Goal: Transaction & Acquisition: Obtain resource

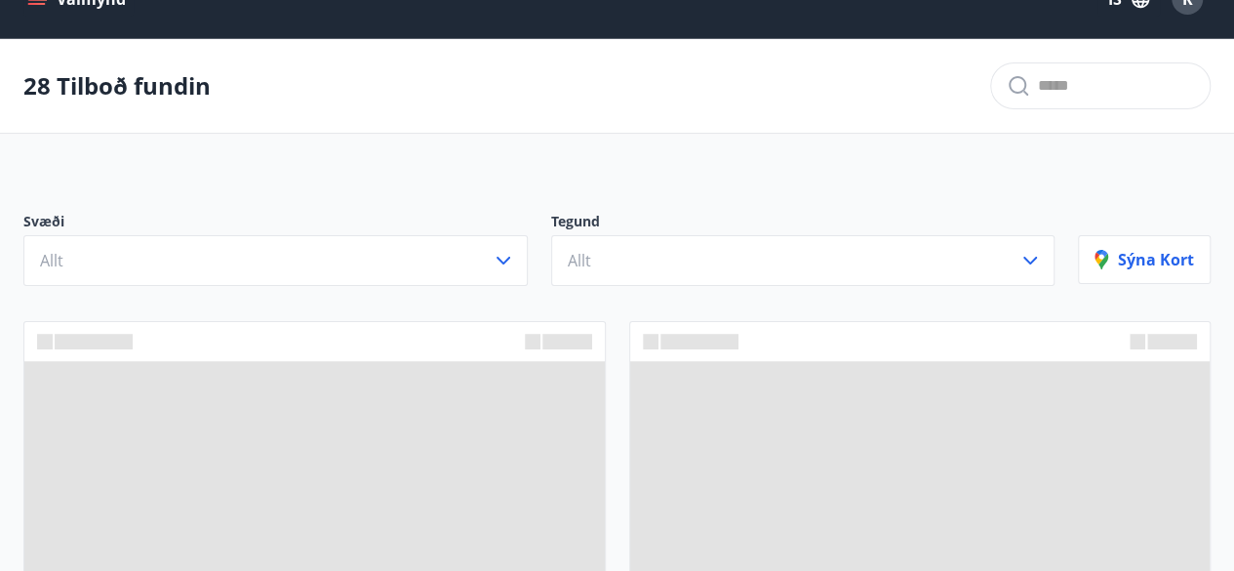
scroll to position [37, 0]
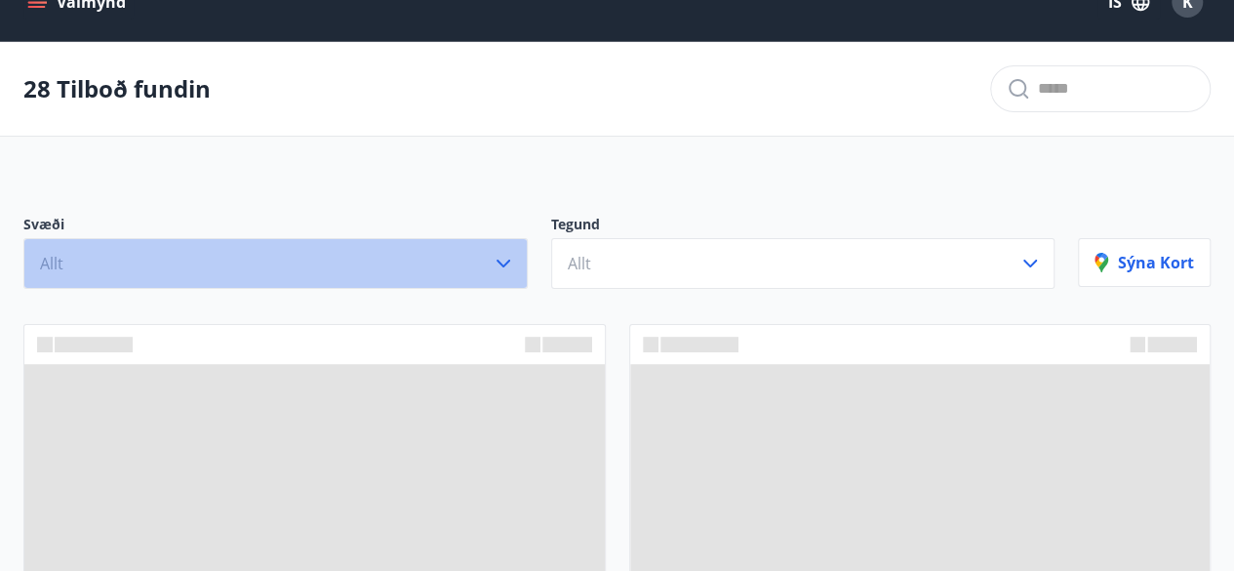
click at [422, 253] on button "Allt" at bounding box center [275, 263] width 504 height 51
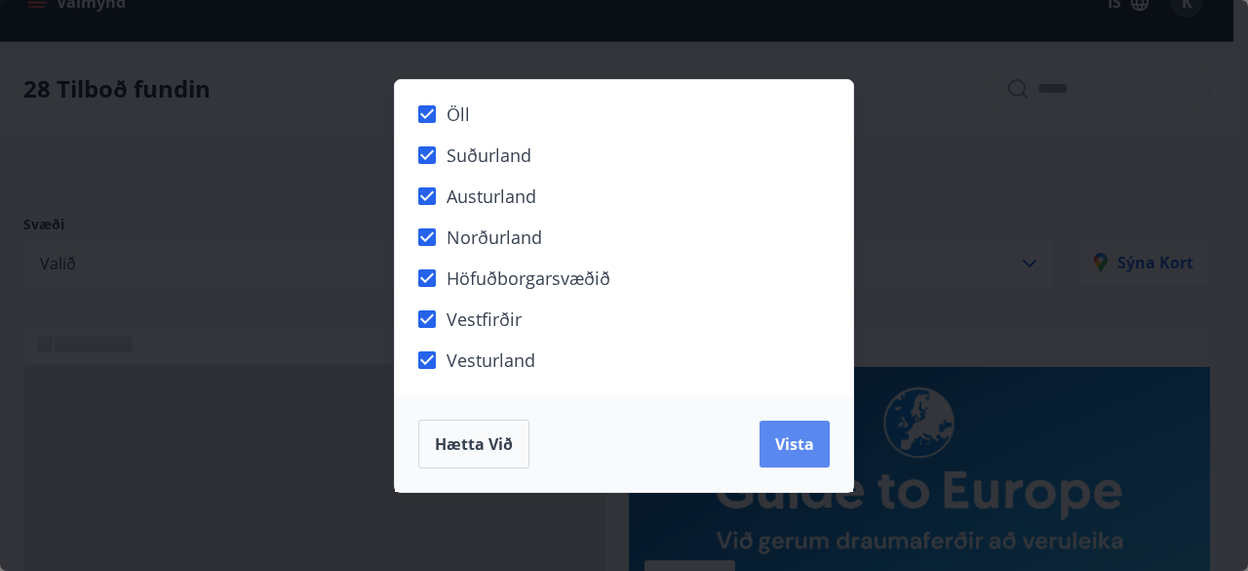
click at [776, 454] on button "Vista" at bounding box center [795, 443] width 70 height 47
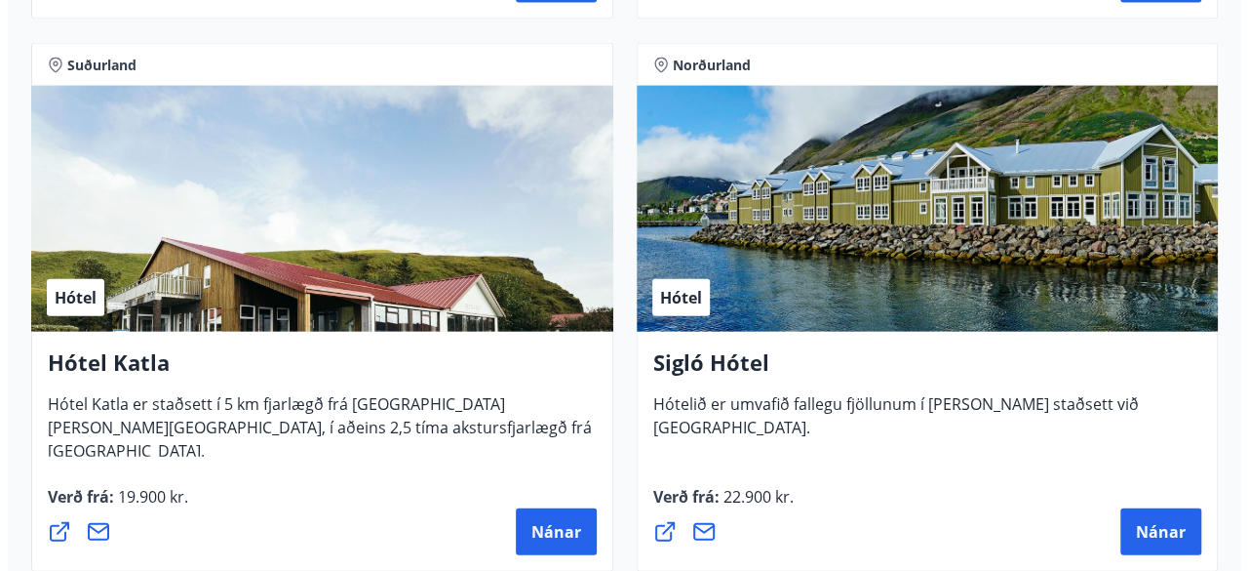
scroll to position [2076, 0]
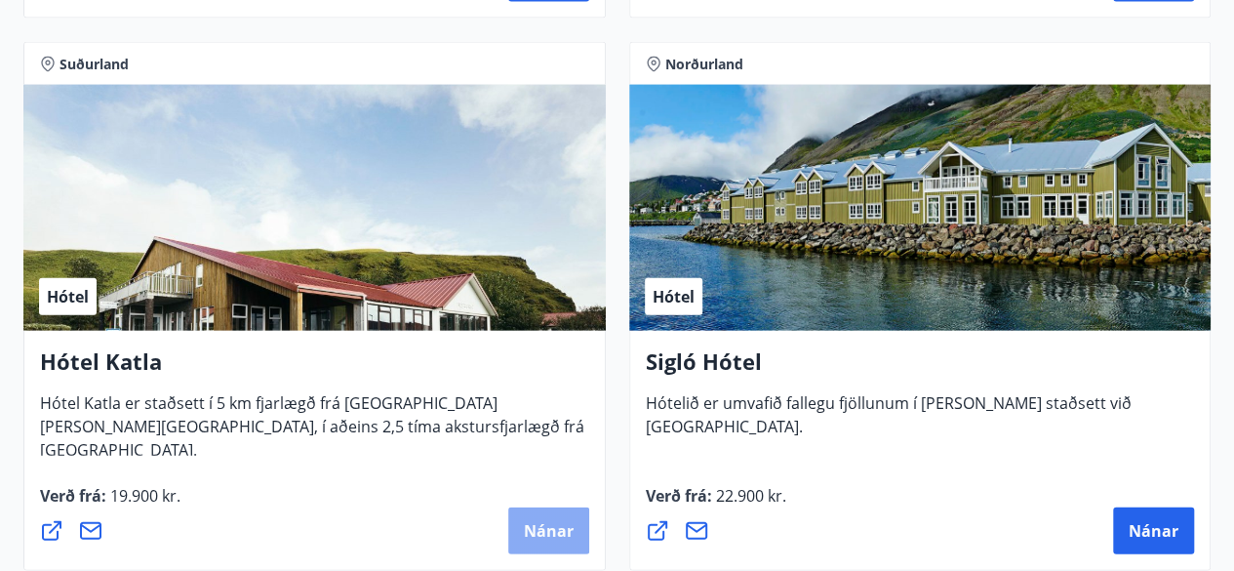
click at [535, 514] on button "Nánar" at bounding box center [548, 530] width 81 height 47
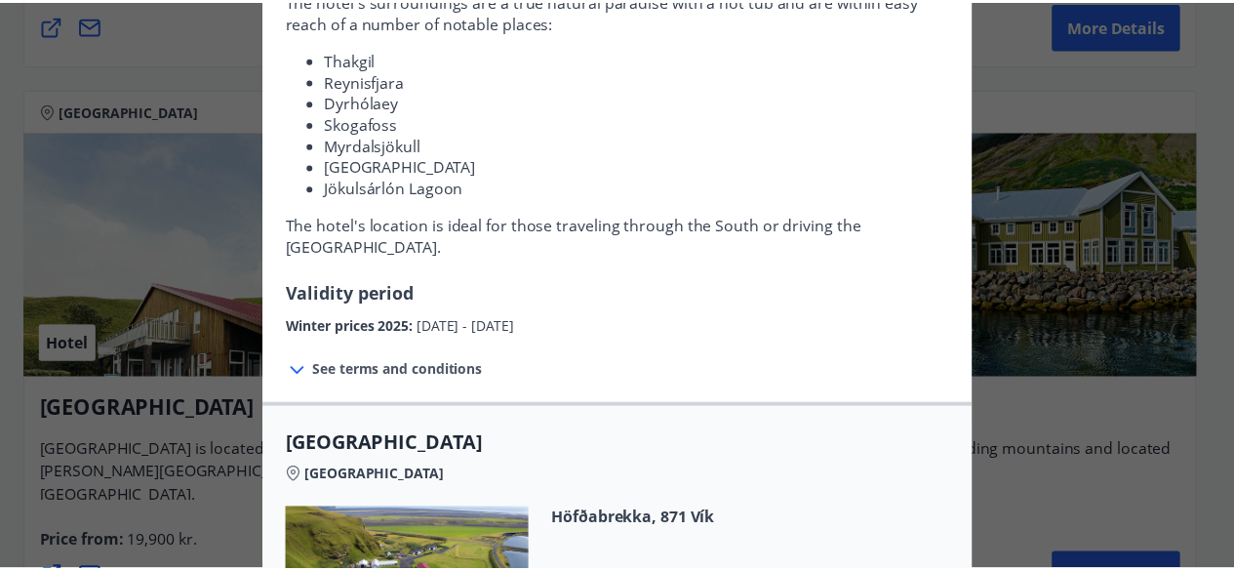
scroll to position [0, 0]
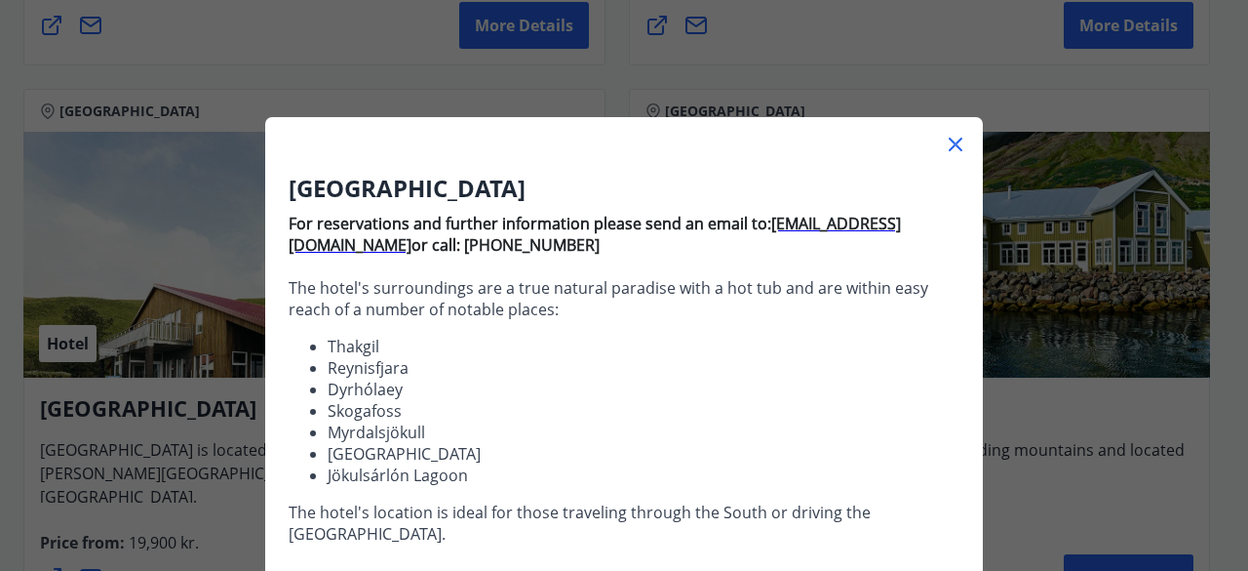
click at [949, 141] on icon at bounding box center [956, 145] width 14 height 14
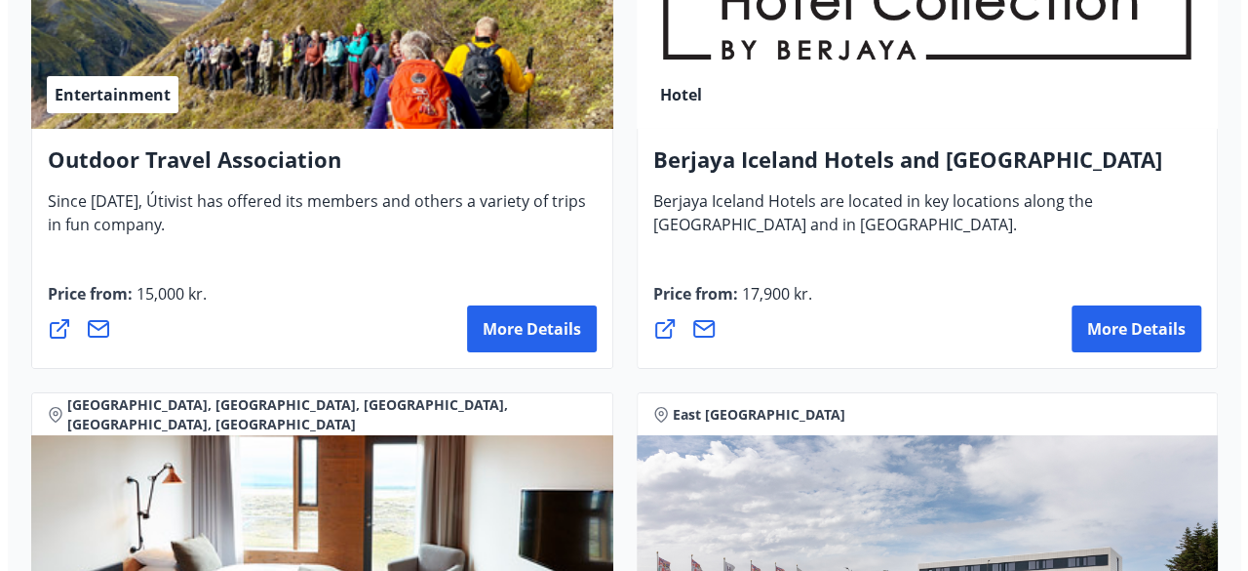
scroll to position [3526, 0]
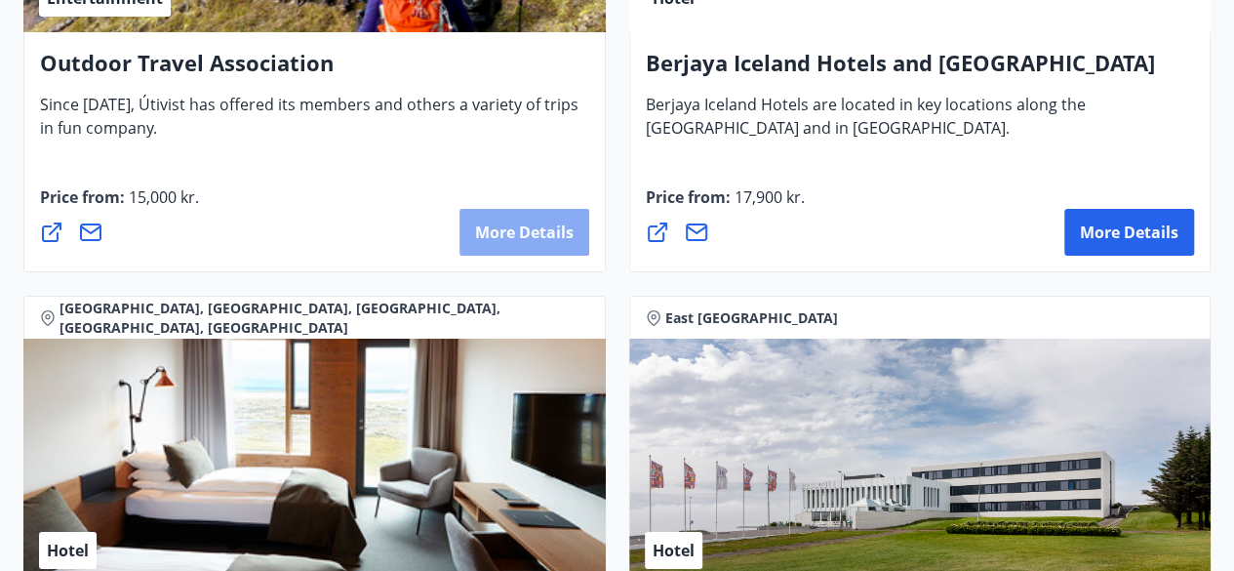
click at [540, 221] on font "More details" at bounding box center [524, 231] width 99 height 21
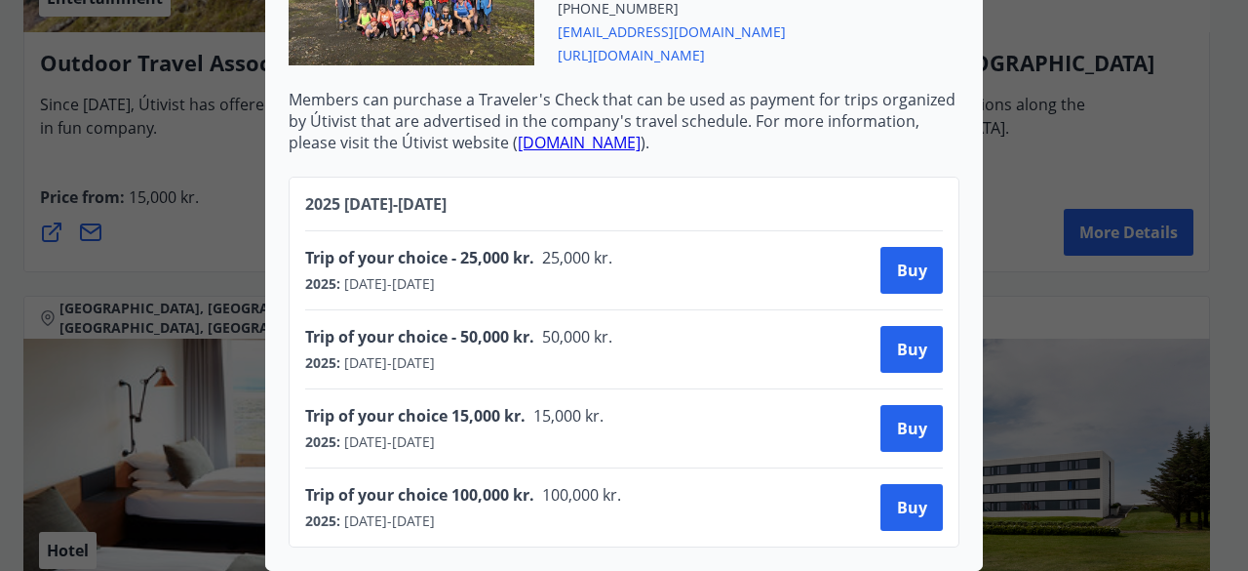
scroll to position [0, 0]
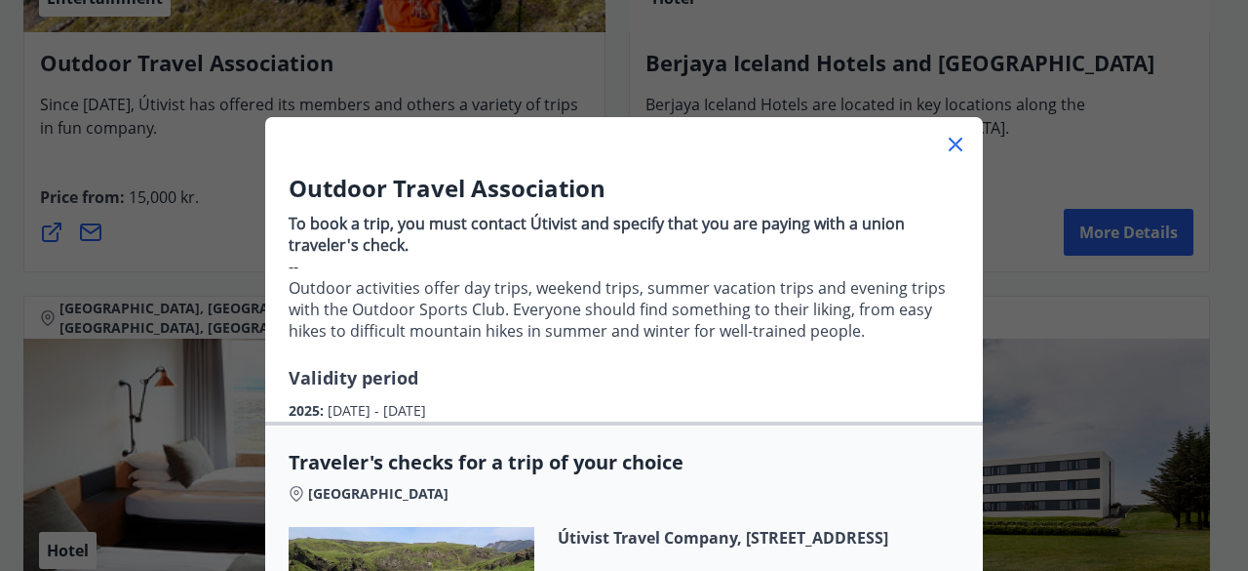
click at [183, 247] on div "Outdoor Travel Association To book a trip, you must contact Útivist and specify…" at bounding box center [624, 285] width 1248 height 571
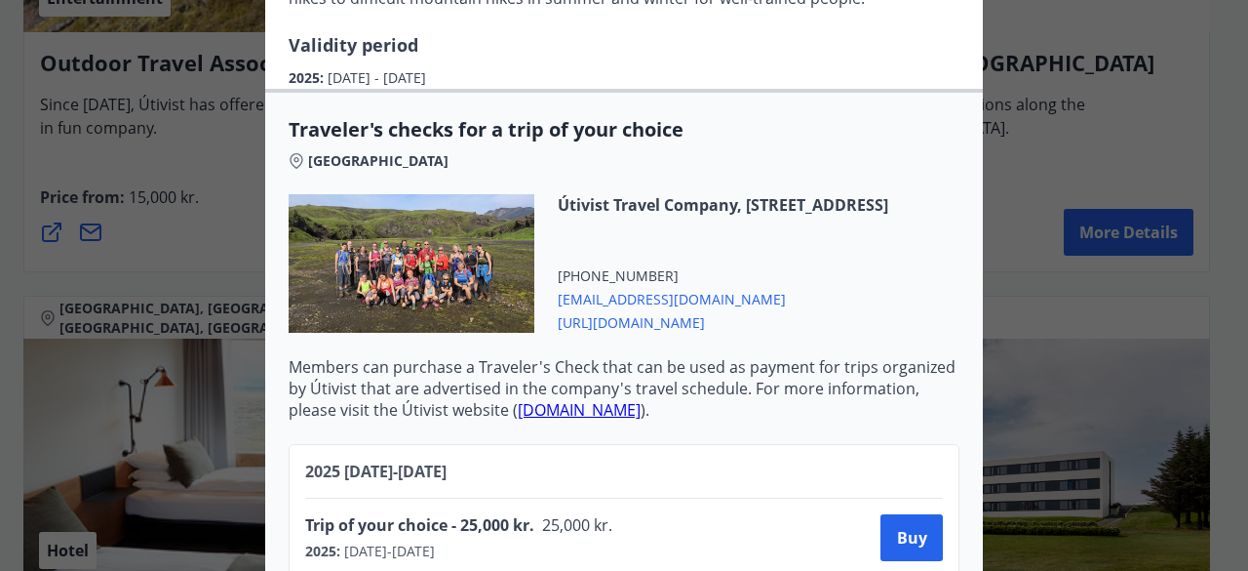
scroll to position [334, 0]
click at [183, 247] on div "Outdoor Travel Association To book a trip, you must contact Útivist and specify…" at bounding box center [624, 285] width 1248 height 571
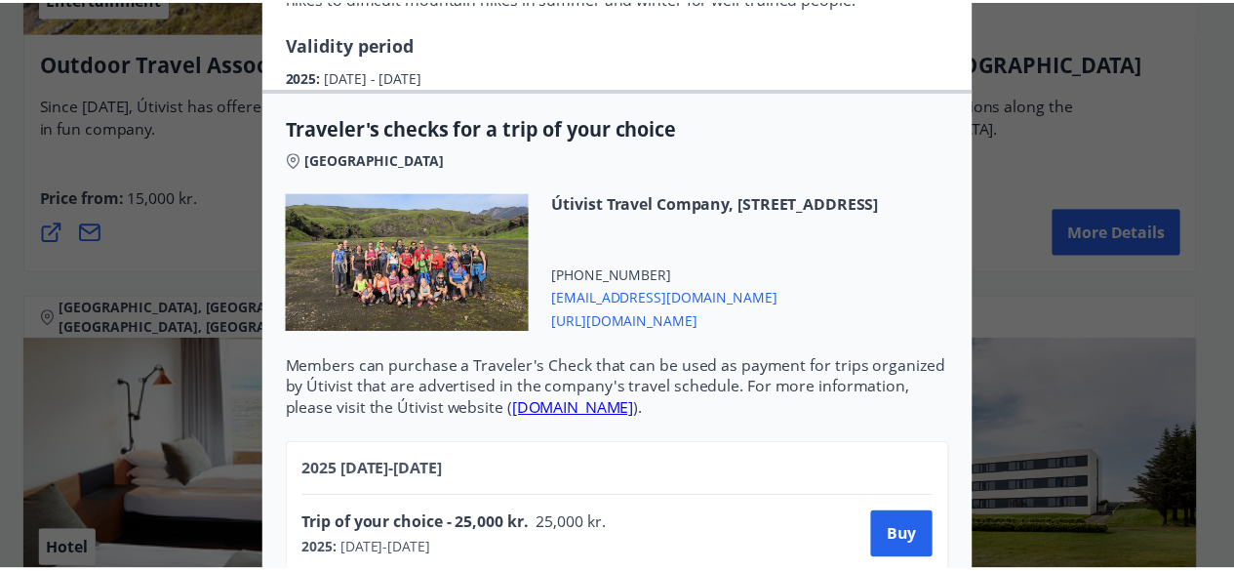
scroll to position [0, 0]
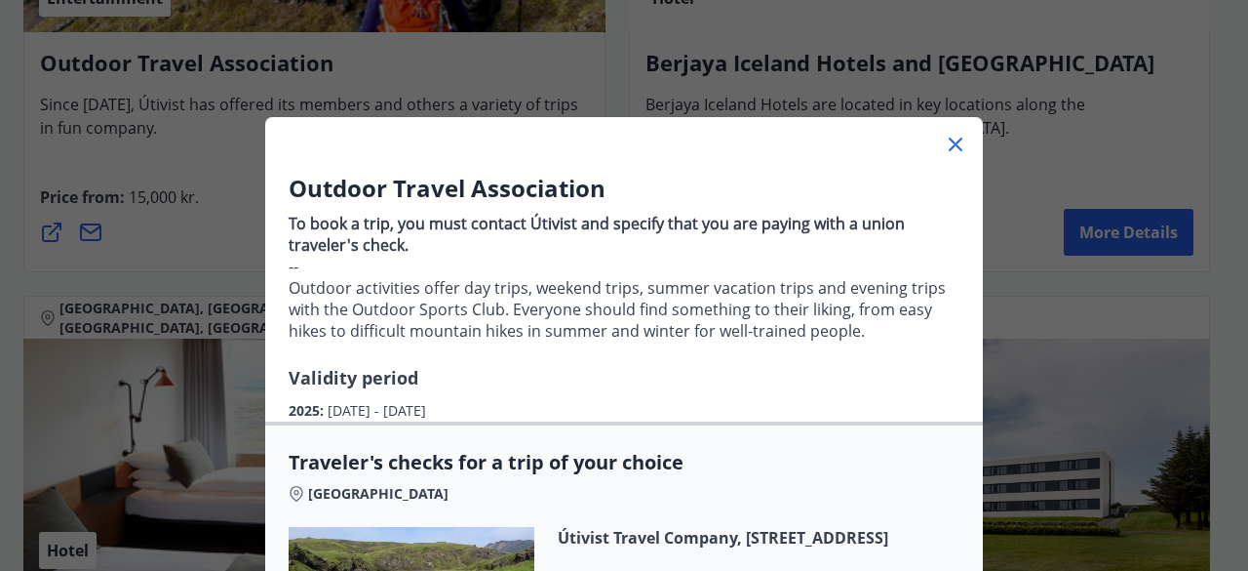
click at [951, 137] on icon at bounding box center [955, 144] width 23 height 23
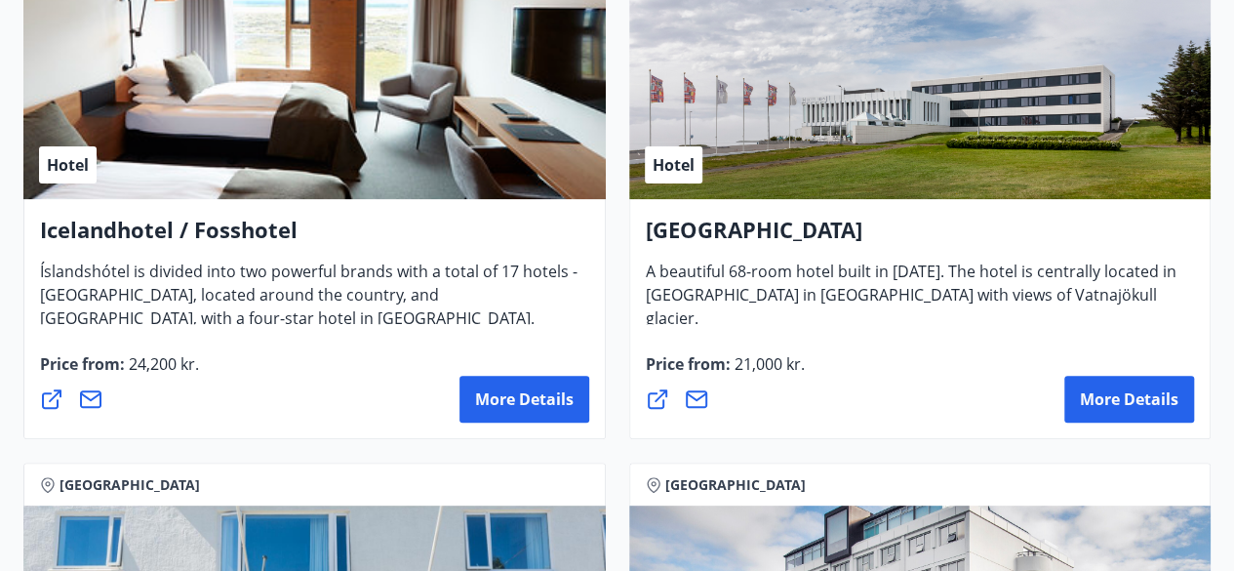
scroll to position [3890, 0]
